Goal: Transaction & Acquisition: Purchase product/service

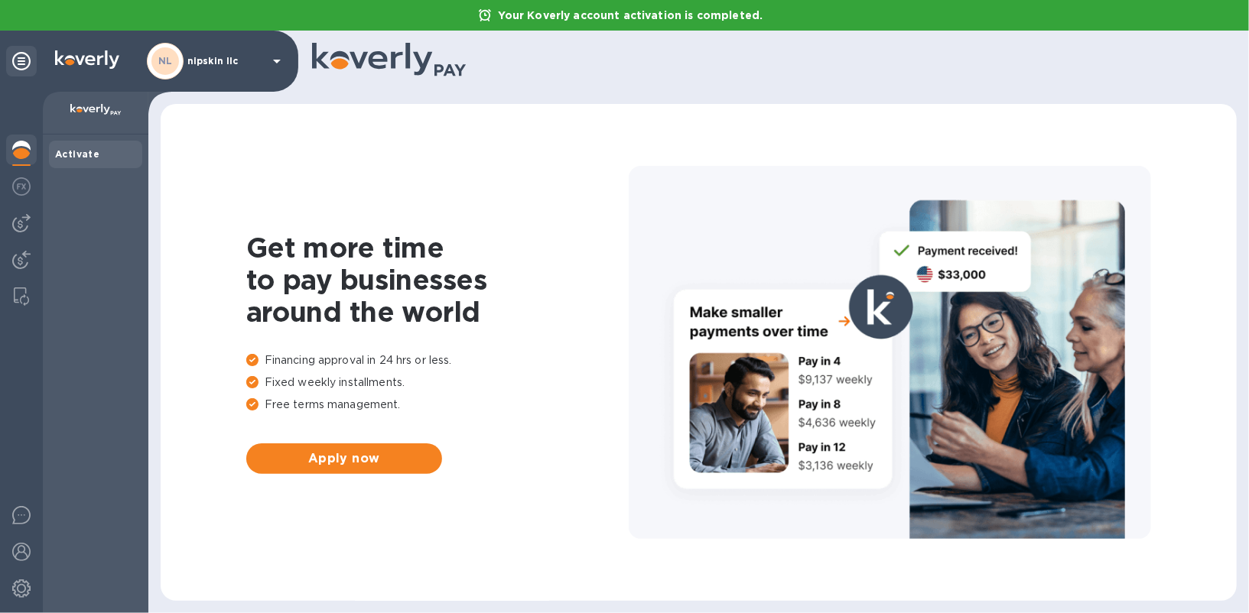
click at [265, 147] on div "Get more time to pay businesses around the world Financing approval in 24 hrs o…" at bounding box center [698, 352] width 1045 height 467
click at [104, 160] on div "Activate" at bounding box center [95, 154] width 81 height 15
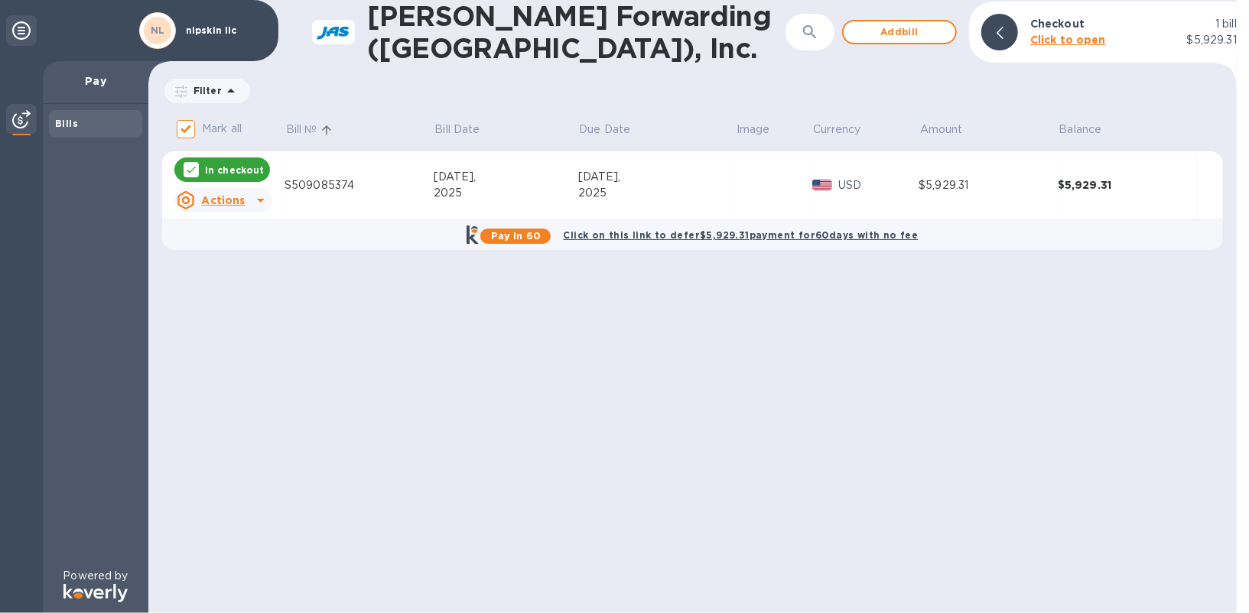
click at [306, 190] on td "S509085374" at bounding box center [358, 185] width 149 height 69
click at [305, 180] on div "S509085374" at bounding box center [358, 185] width 149 height 16
click at [249, 200] on div at bounding box center [261, 200] width 24 height 24
click at [250, 263] on b "Open bill" at bounding box center [242, 259] width 51 height 12
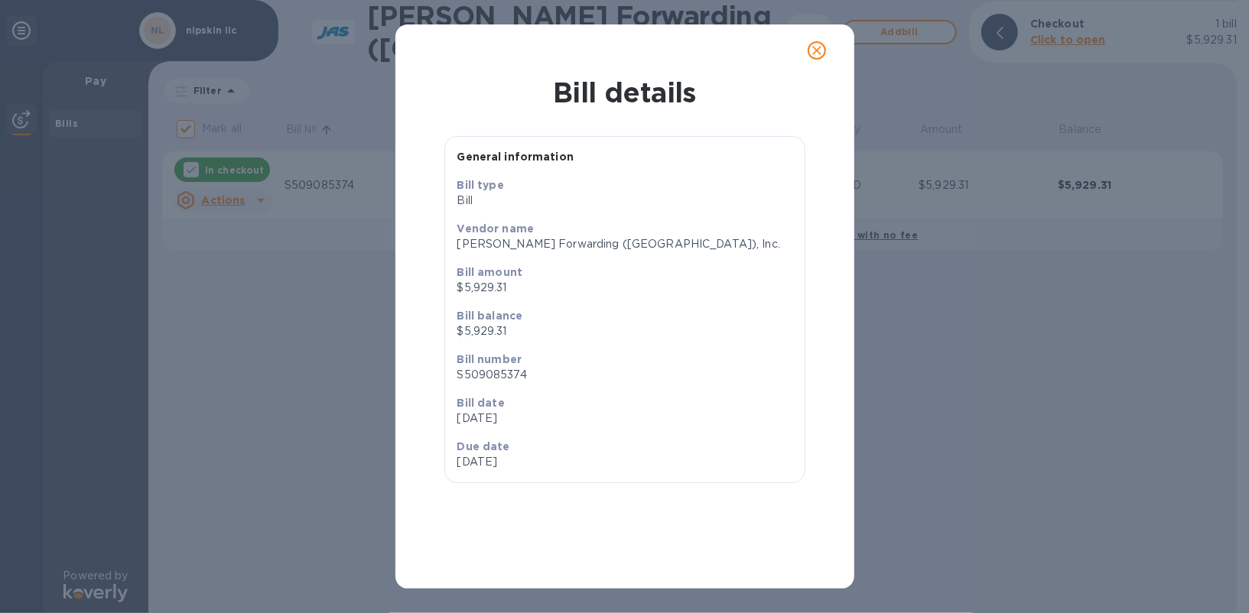
click at [818, 57] on icon "close" at bounding box center [816, 50] width 15 height 15
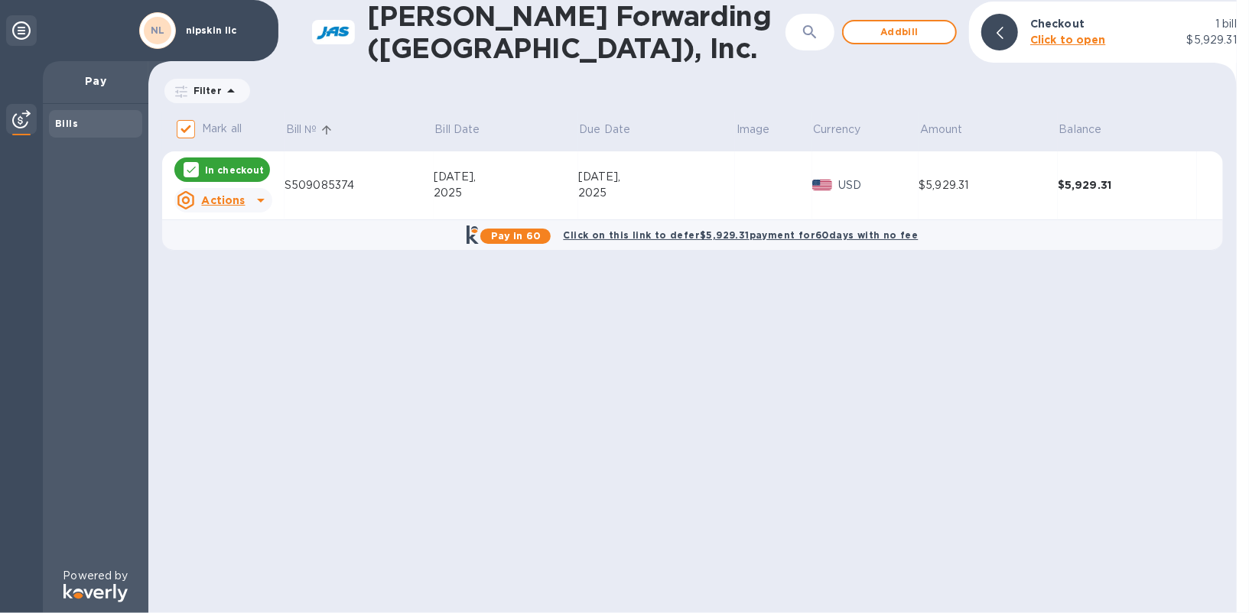
click at [231, 164] on p "In checkout" at bounding box center [234, 170] width 59 height 13
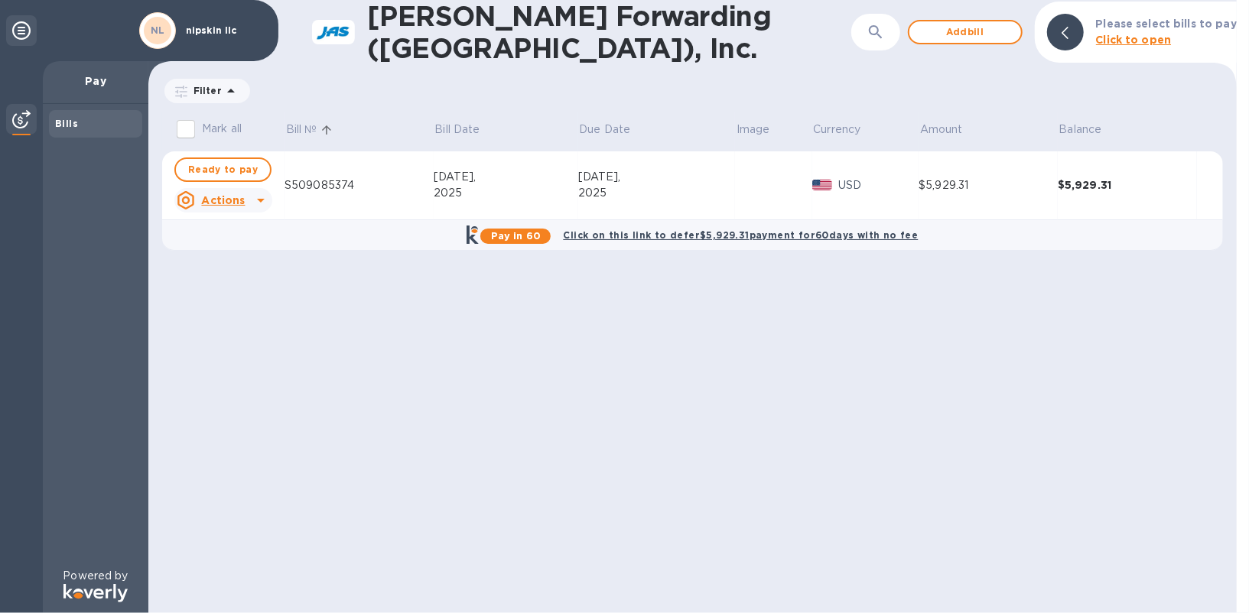
click at [331, 167] on td "S509085374" at bounding box center [358, 185] width 149 height 69
click at [329, 185] on div "S509085374" at bounding box center [358, 185] width 149 height 16
click at [391, 231] on div "Pay in 60 Click on this link to defer $5,929.31 payment for 60 days with no fee" at bounding box center [693, 234] width 1071 height 31
checkbox input "true"
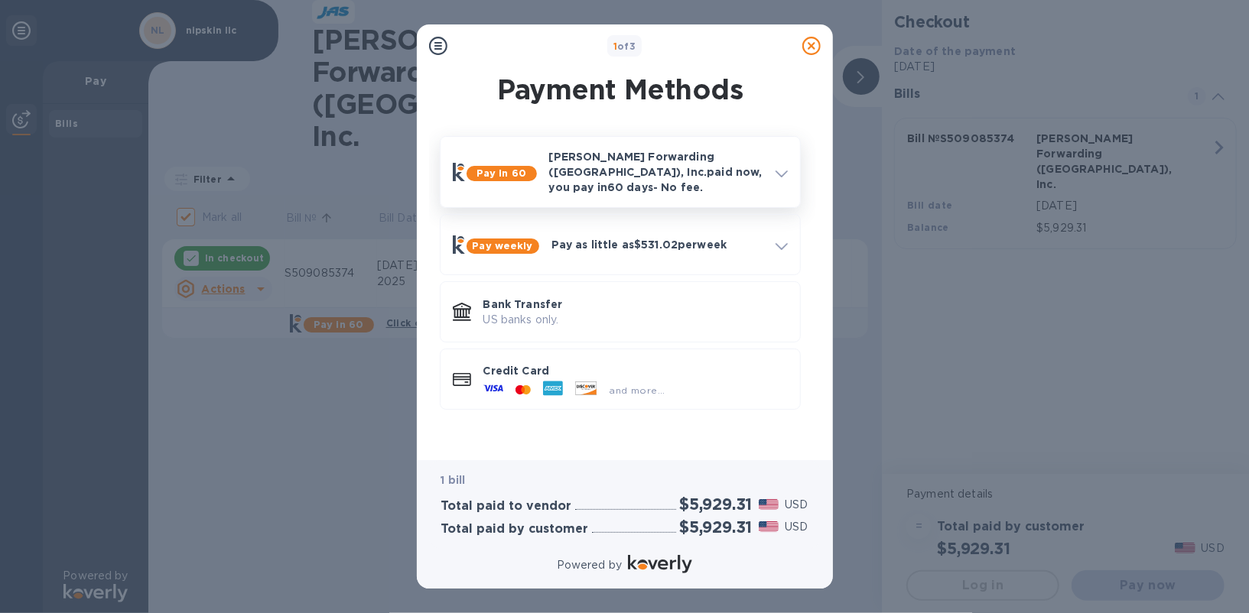
click at [693, 186] on div "[PERSON_NAME] Forwarding ([GEOGRAPHIC_DATA]), Inc. paid now, you pay [DATE] - N…" at bounding box center [656, 172] width 226 height 58
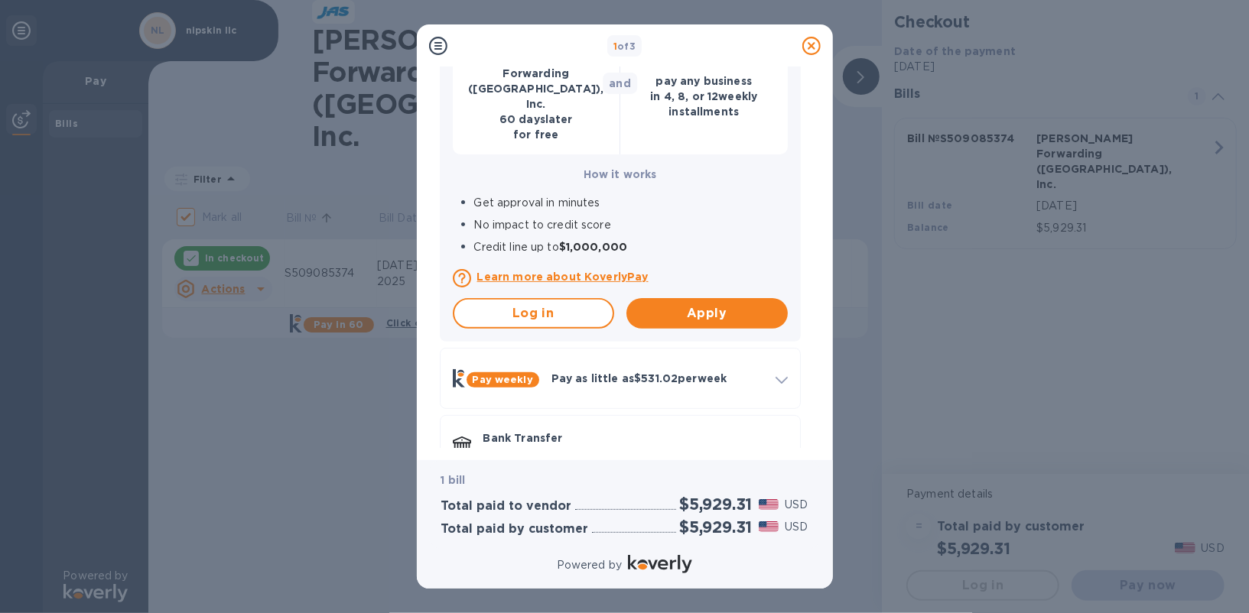
scroll to position [233, 0]
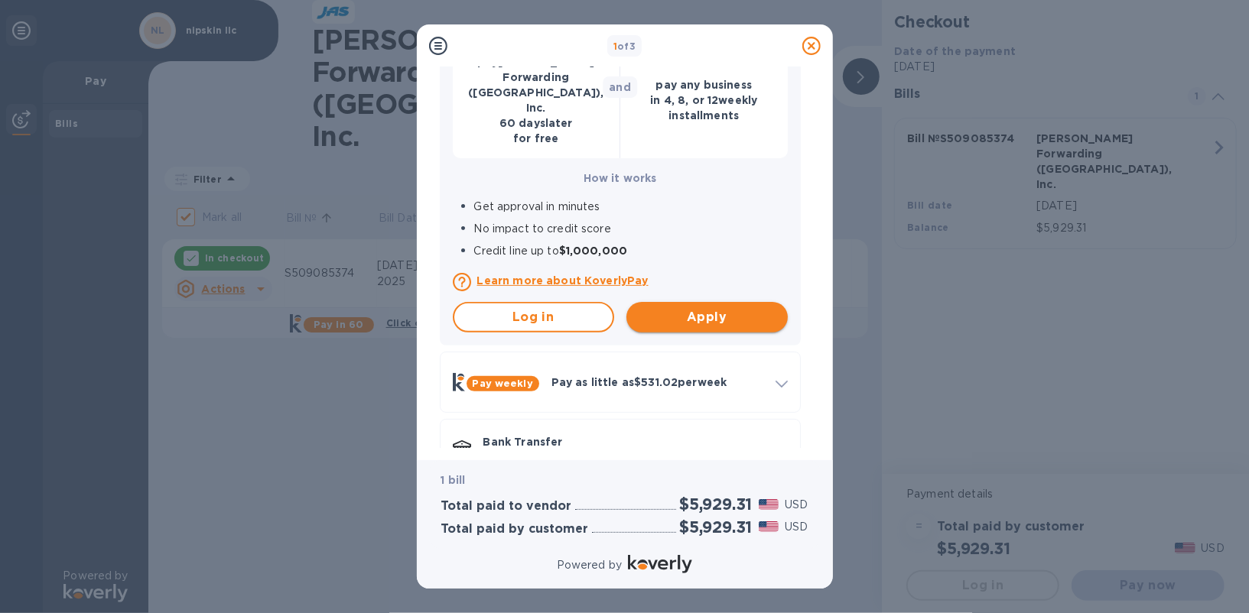
click at [675, 302] on button "Apply" at bounding box center [706, 317] width 161 height 31
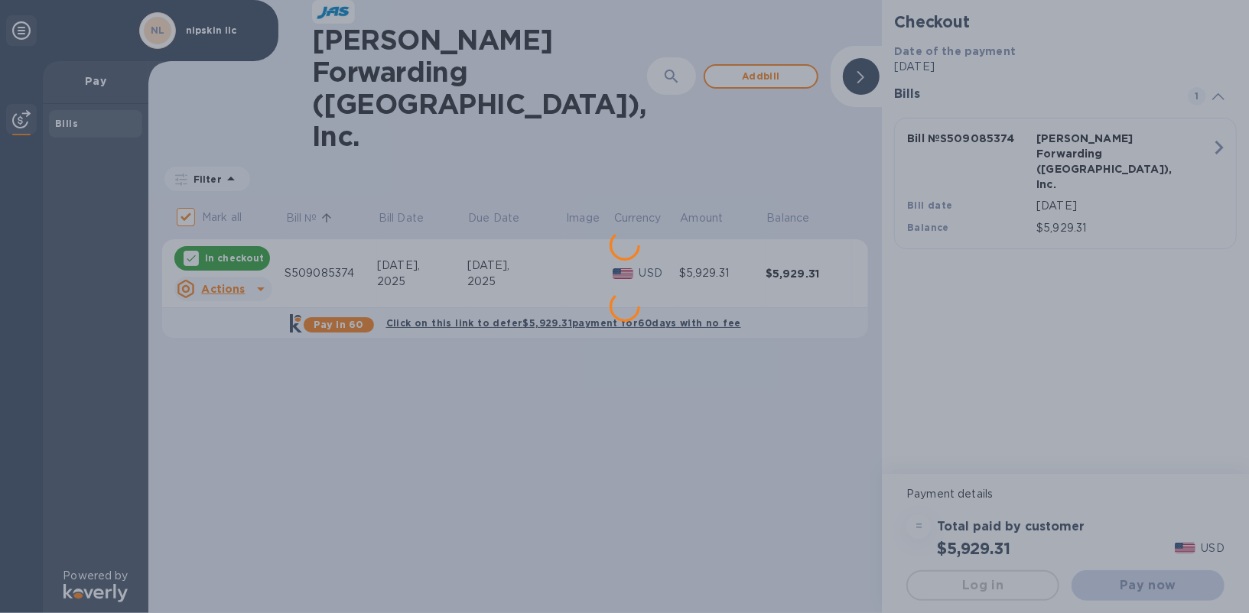
scroll to position [0, 0]
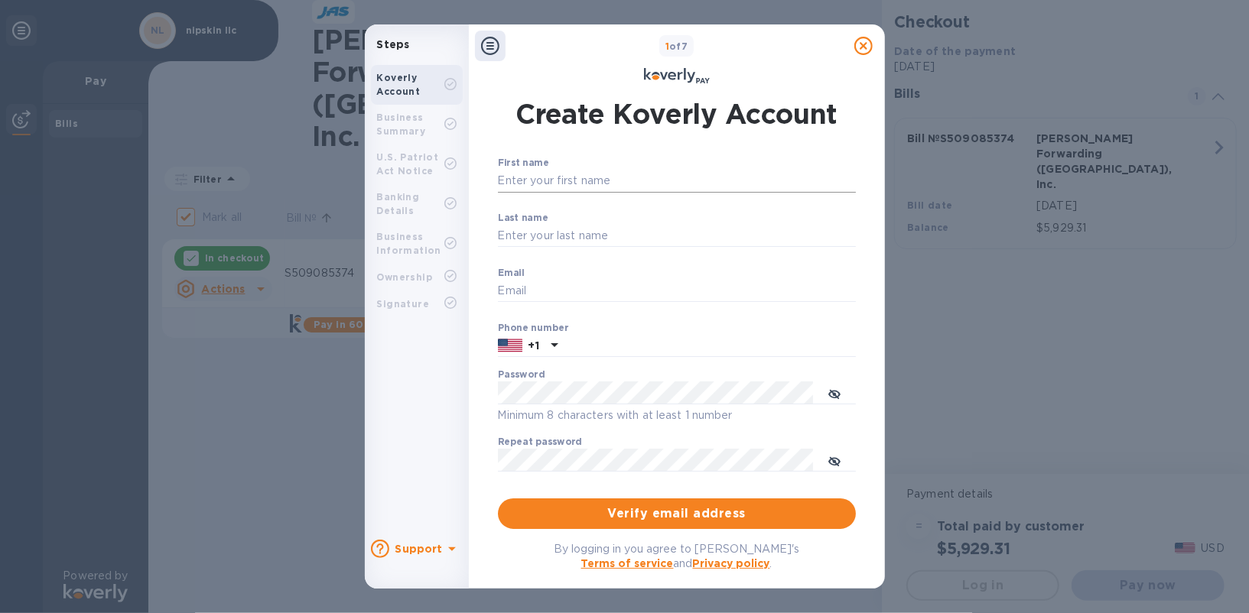
click at [584, 180] on input "First name" at bounding box center [677, 181] width 358 height 23
type input "[PERSON_NAME]"
type input "[PERSON_NAME][EMAIL_ADDRESS][PERSON_NAME][DOMAIN_NAME]"
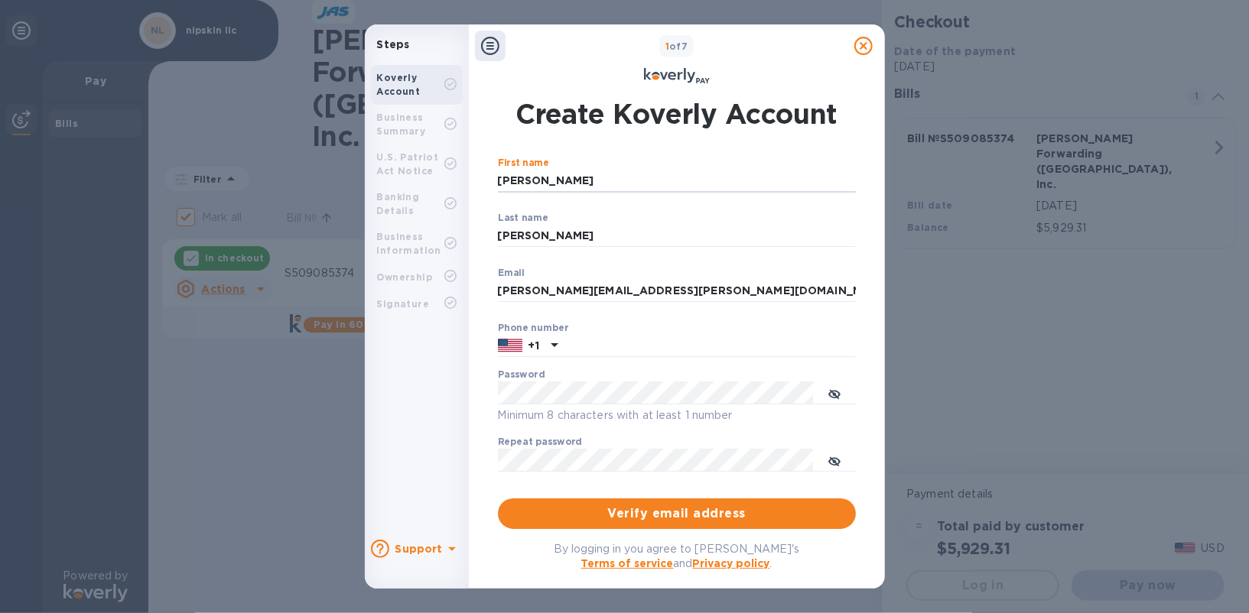
type input "7866041293"
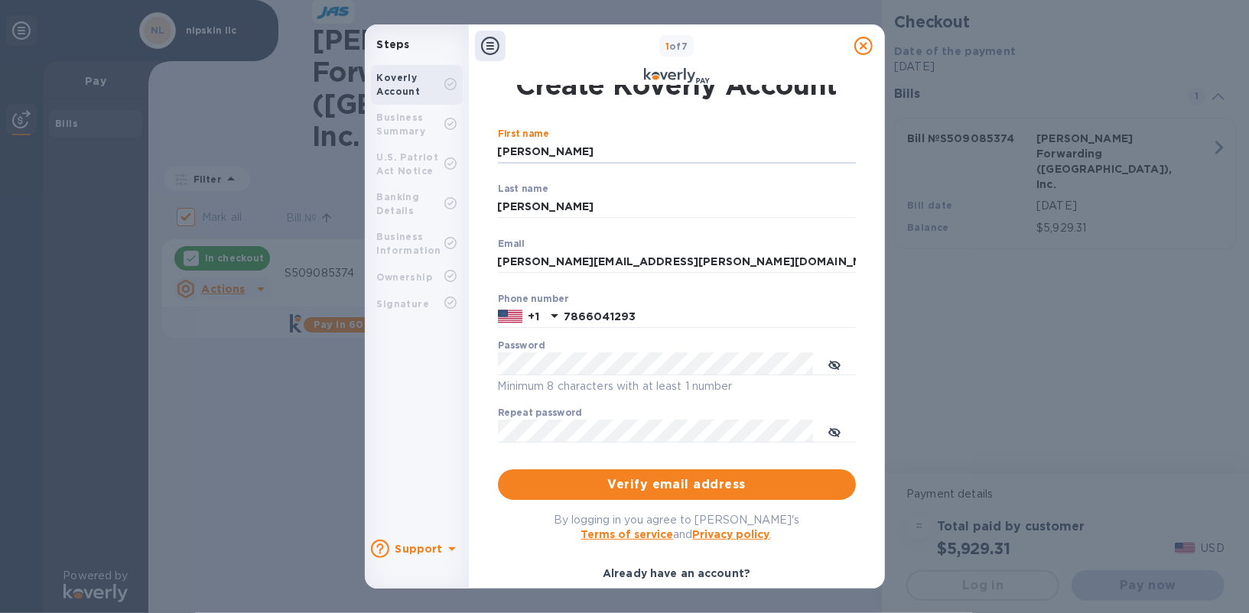
scroll to position [120, 0]
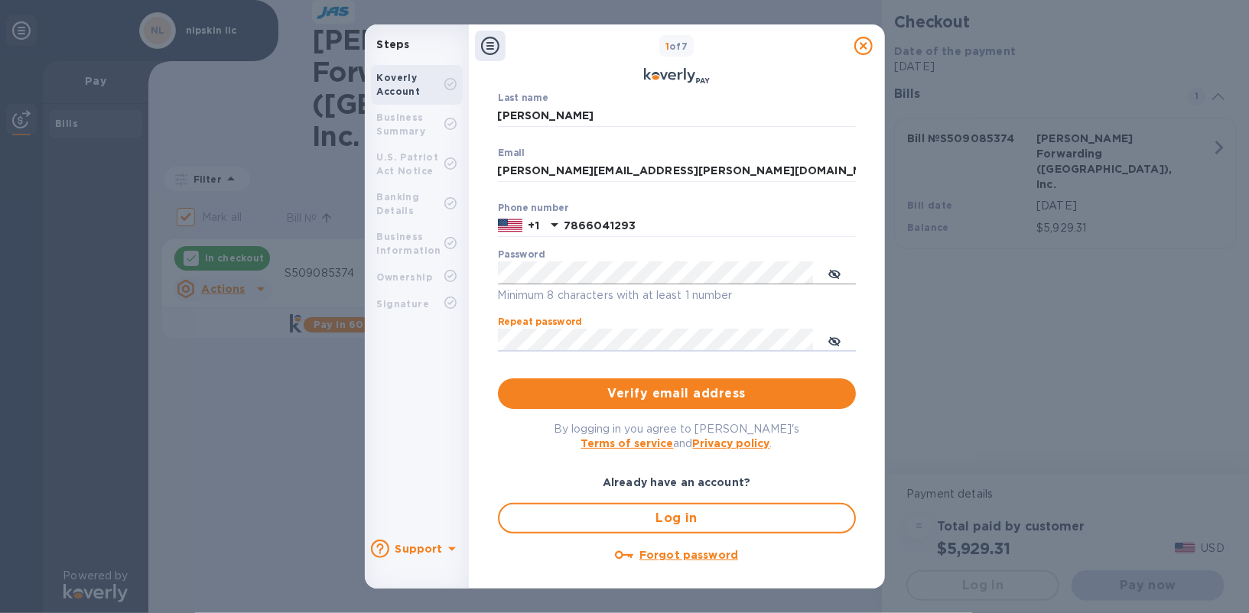
click at [834, 275] on icon "toggle password visibility" at bounding box center [833, 274] width 9 height 9
click at [543, 361] on p "​" at bounding box center [677, 363] width 358 height 18
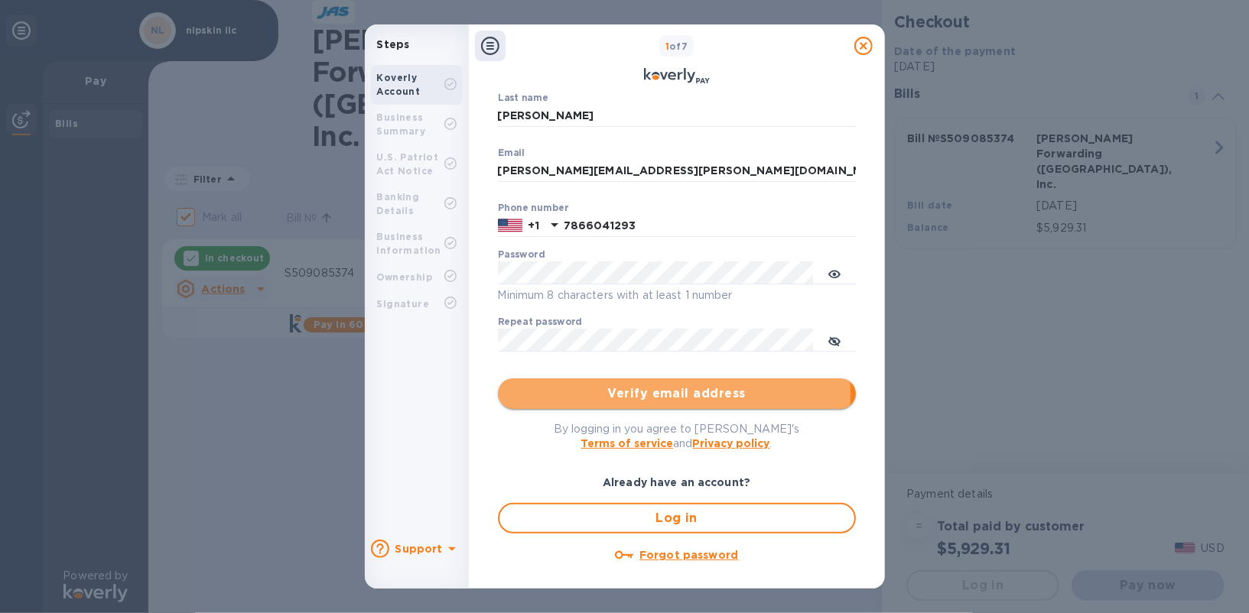
click at [642, 395] on span "Verify email address" at bounding box center [676, 394] width 333 height 18
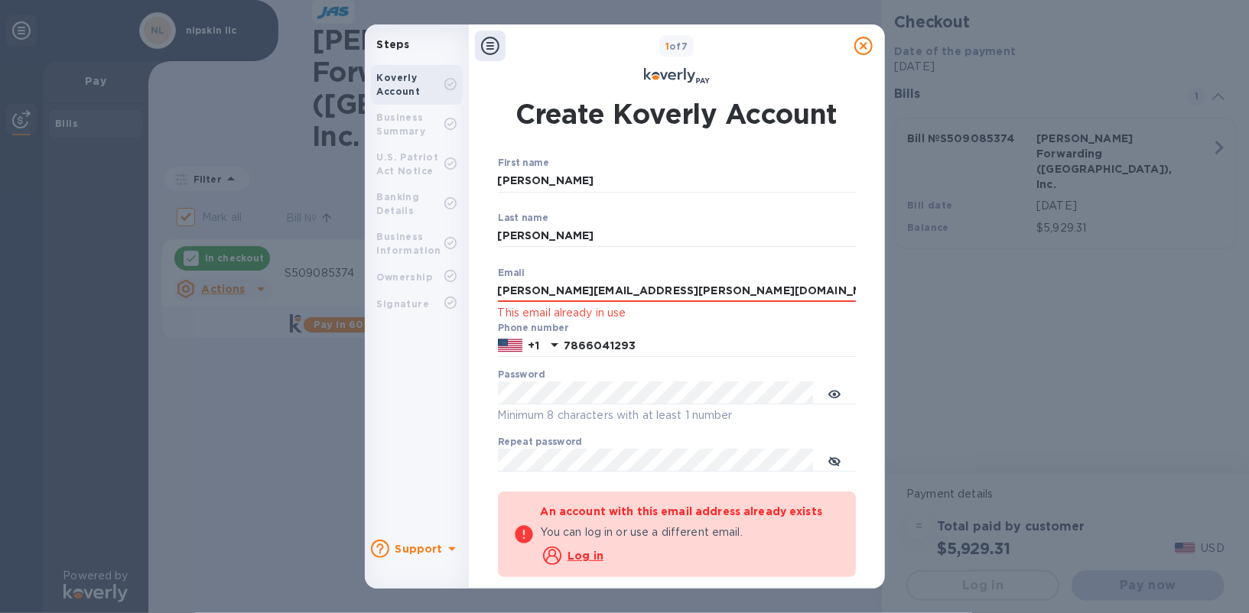
scroll to position [218, 0]
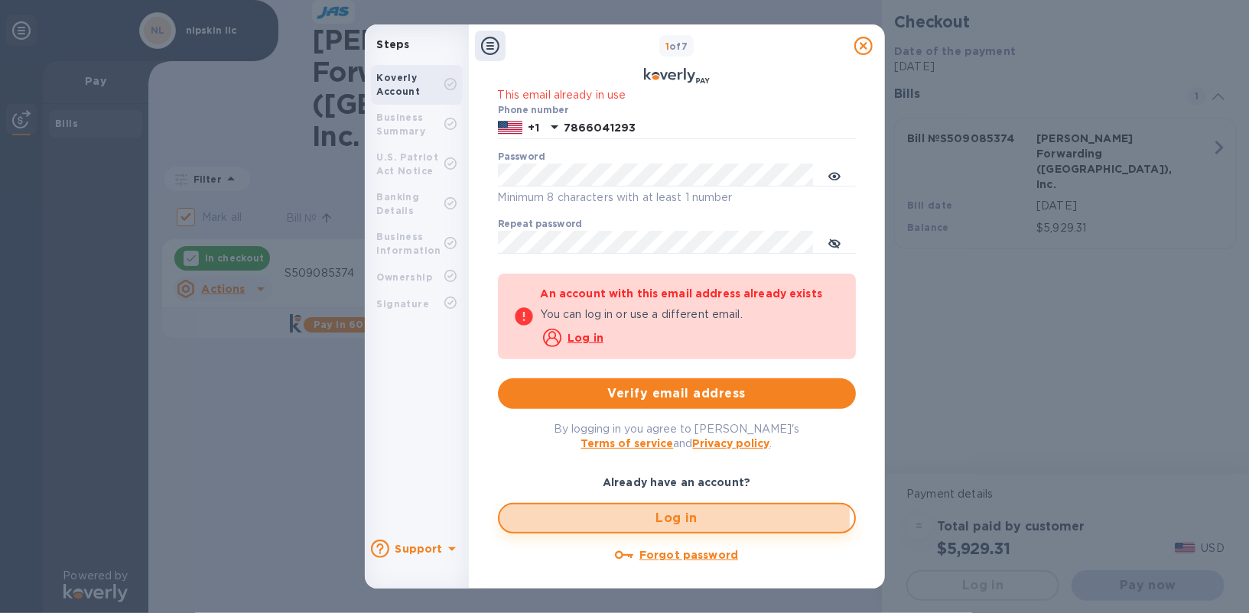
click at [623, 520] on span "Log in" at bounding box center [677, 518] width 330 height 18
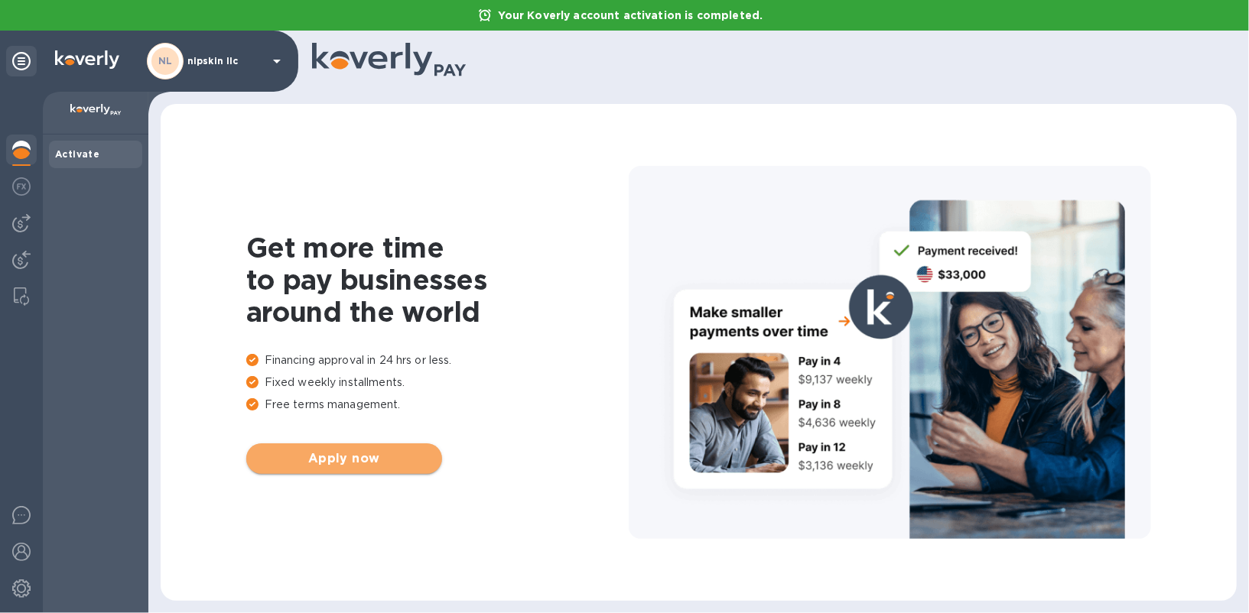
click at [340, 467] on button "Apply now" at bounding box center [344, 459] width 196 height 31
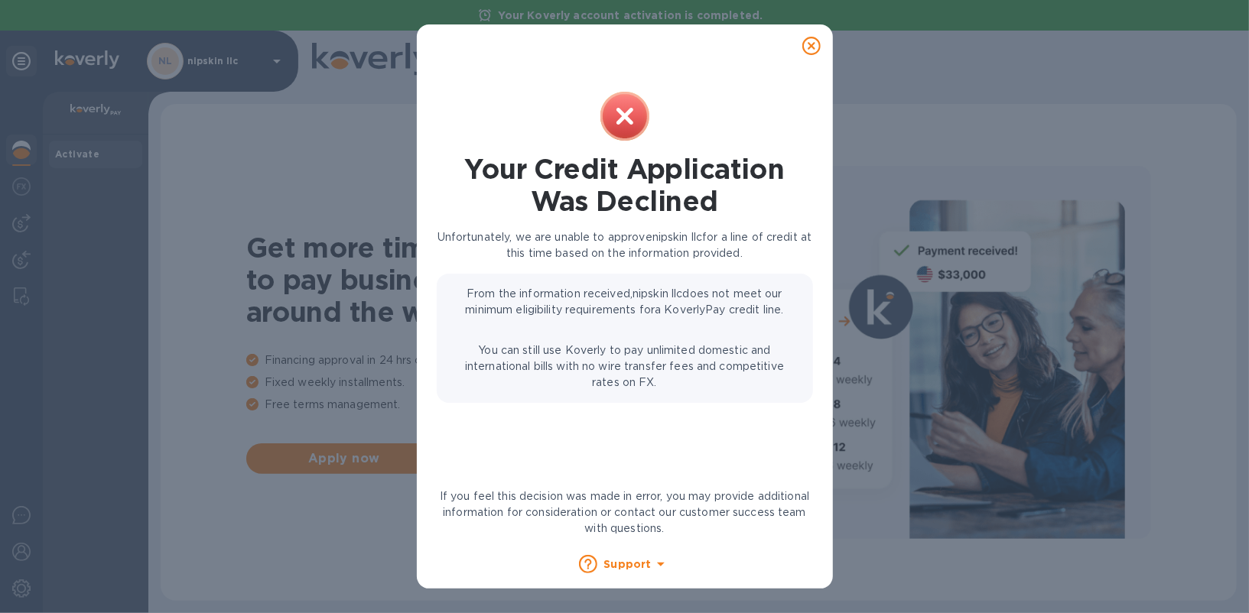
click at [808, 45] on icon at bounding box center [811, 46] width 18 height 18
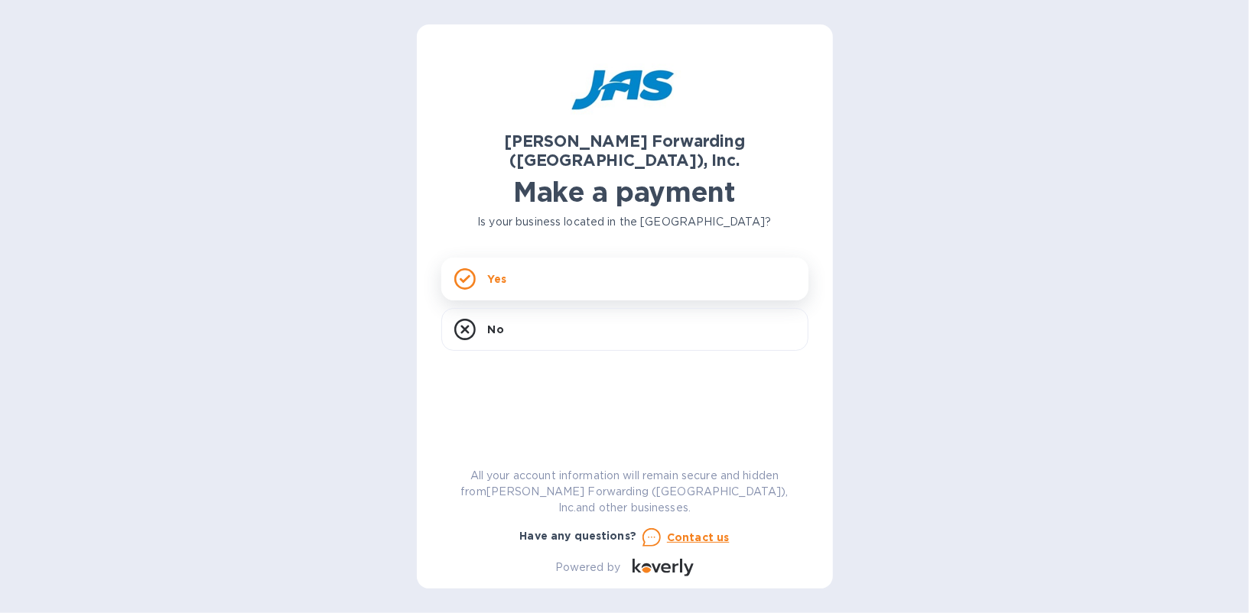
click at [578, 262] on div "Yes" at bounding box center [624, 279] width 367 height 43
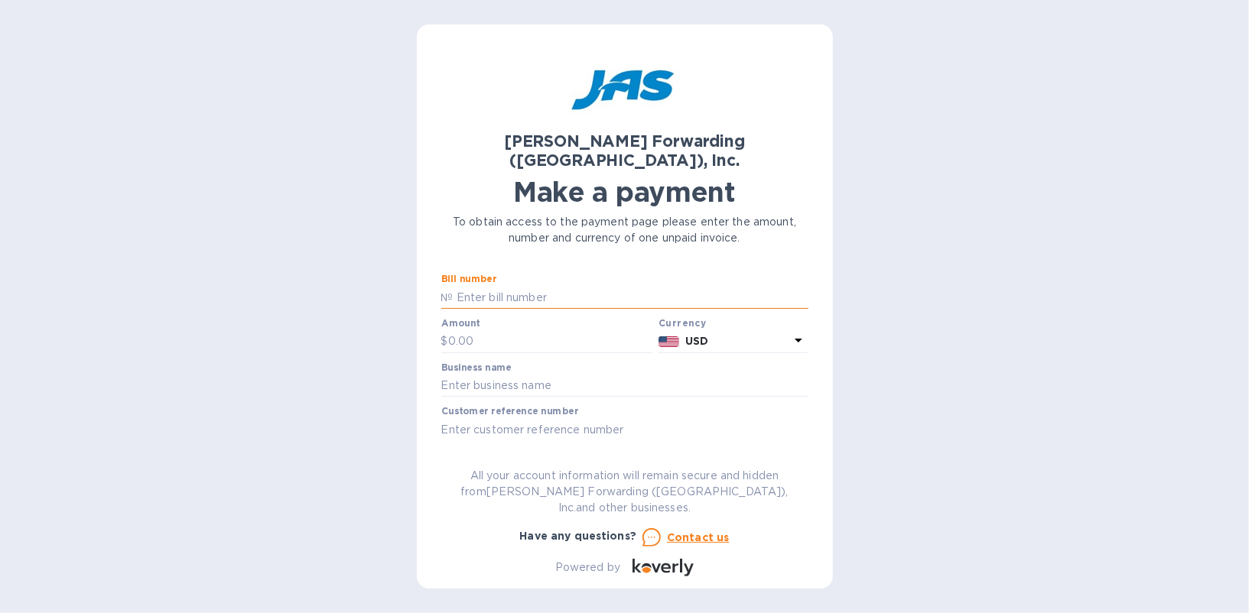
click at [514, 286] on input "text" at bounding box center [631, 297] width 355 height 23
paste input "S509085374"
type input "S509085374"
click at [503, 330] on input "text" at bounding box center [550, 341] width 205 height 23
paste input "5,929.31"
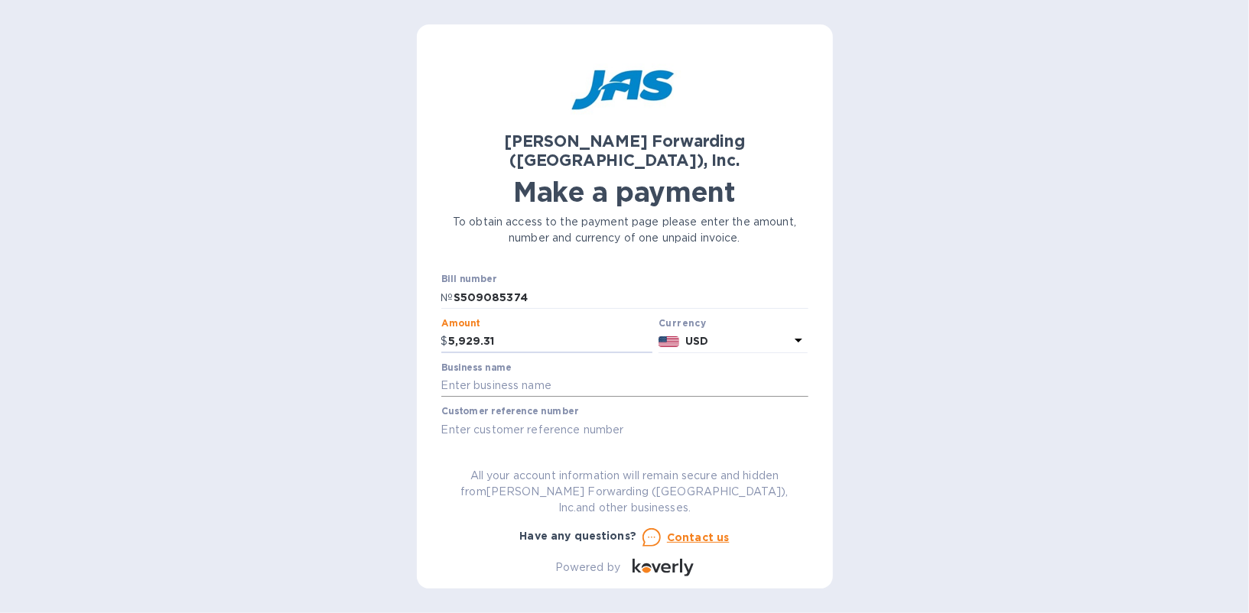
type input "5,929.31"
click at [473, 375] on input "text" at bounding box center [624, 386] width 367 height 23
type input "nipskin llc"
click at [511, 418] on input "text" at bounding box center [624, 429] width 367 height 23
type input "NIPSKILFY"
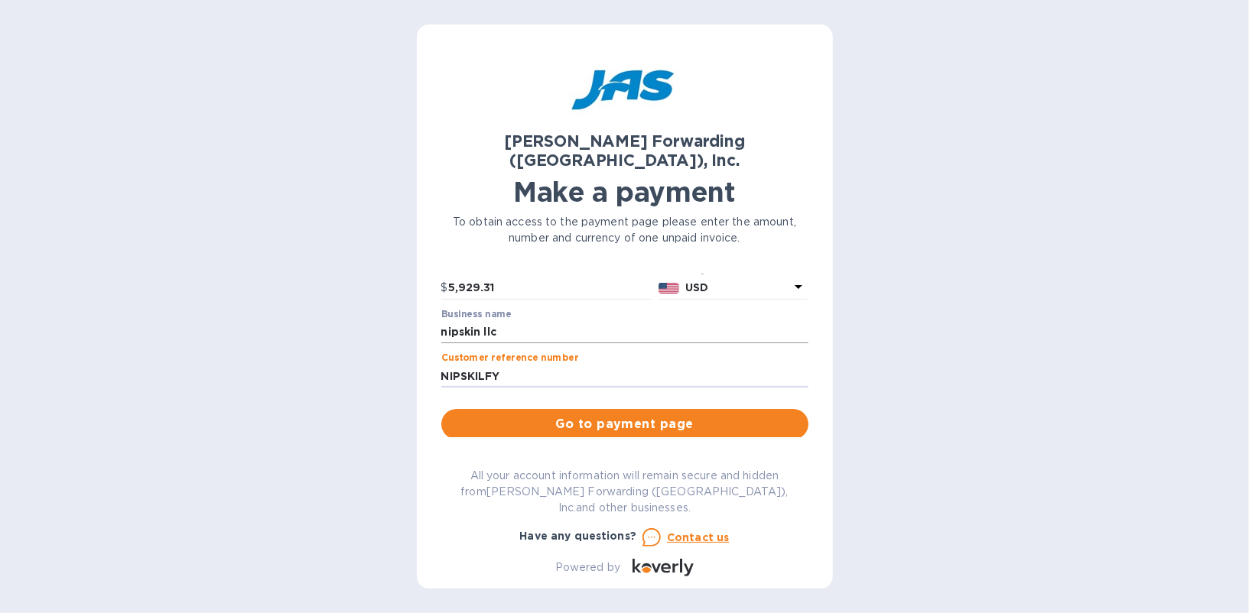
scroll to position [70, 0]
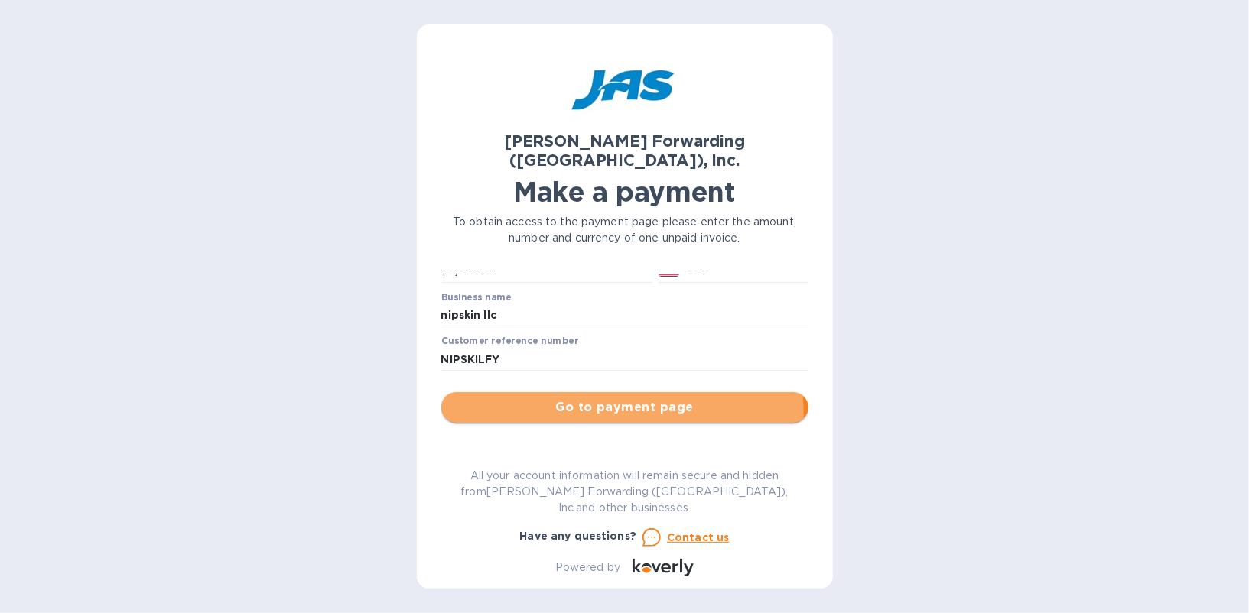
click at [569, 397] on button "Go to payment page" at bounding box center [624, 407] width 367 height 31
